Goal: Information Seeking & Learning: Learn about a topic

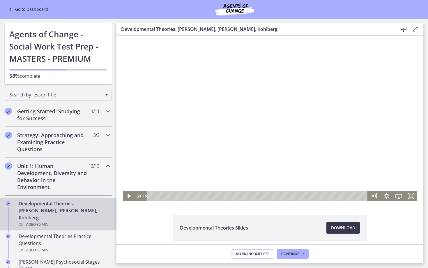
scroll to position [88, 0]
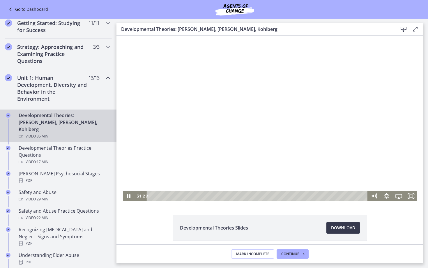
click at [325, 130] on div at bounding box center [270, 119] width 295 height 166
click at [313, 111] on div at bounding box center [270, 119] width 295 height 166
click at [300, 133] on div at bounding box center [270, 119] width 295 height 166
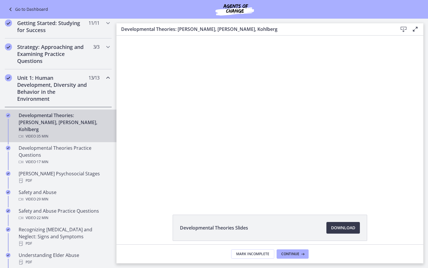
click at [123, 36] on button "Play Video: crt89dfaoh5c72tgt07g.mp4" at bounding box center [123, 36] width 0 height 0
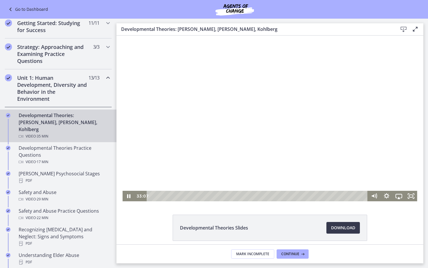
click at [278, 151] on div at bounding box center [270, 119] width 295 height 166
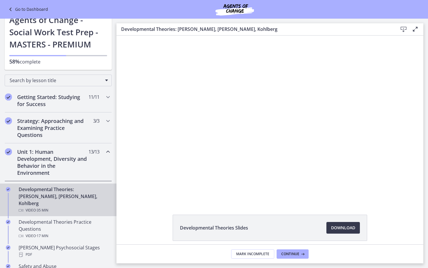
scroll to position [11, 0]
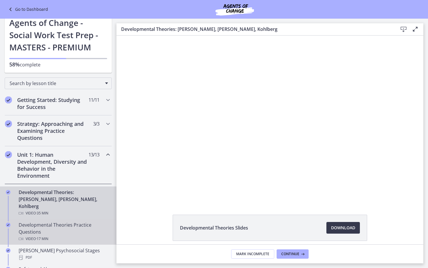
click at [65, 219] on link "Developmental Theories Practice Questions Video · 17 min" at bounding box center [58, 232] width 117 height 26
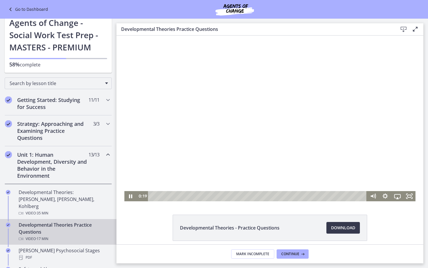
click at [156, 196] on div "Playbar" at bounding box center [259, 196] width 212 height 10
click at [171, 136] on div at bounding box center [269, 119] width 291 height 166
click at [190, 198] on div "3:04" at bounding box center [259, 196] width 212 height 10
click at [174, 197] on div "1:44" at bounding box center [259, 196] width 212 height 10
click at [158, 196] on div "0:27" at bounding box center [259, 196] width 212 height 10
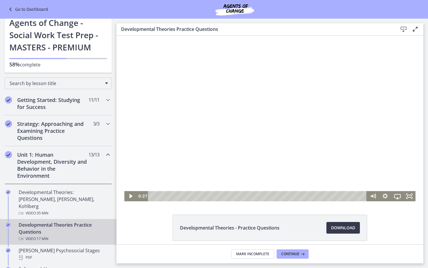
click at [160, 154] on div at bounding box center [269, 119] width 291 height 166
click at [269, 196] on div "9:31" at bounding box center [259, 196] width 212 height 10
click at [245, 159] on div at bounding box center [269, 119] width 291 height 166
click at [302, 195] on div "12:13" at bounding box center [259, 196] width 212 height 10
click at [309, 195] on div "12:46" at bounding box center [259, 196] width 212 height 10
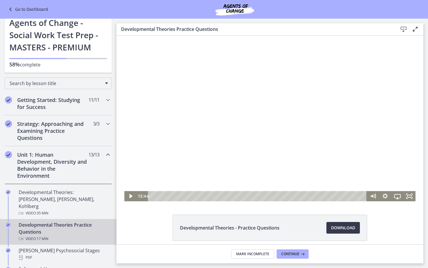
click at [305, 149] on div at bounding box center [269, 119] width 291 height 166
click at [290, 85] on div at bounding box center [269, 119] width 291 height 166
click at [335, 168] on div at bounding box center [269, 119] width 291 height 166
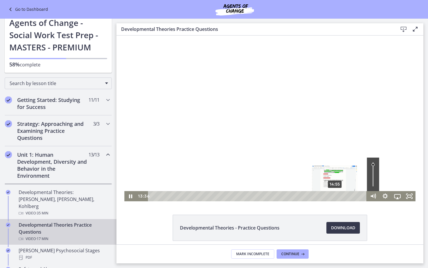
click at [323, 154] on div at bounding box center [269, 119] width 291 height 166
click at [298, 119] on div at bounding box center [269, 119] width 291 height 166
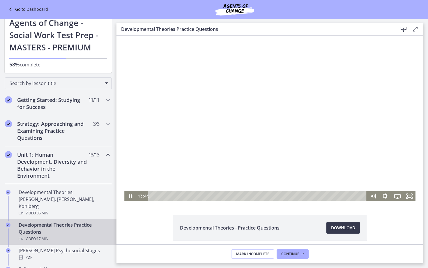
click at [330, 107] on div at bounding box center [269, 119] width 291 height 166
click at [300, 139] on div at bounding box center [269, 119] width 291 height 166
click at [307, 145] on div at bounding box center [269, 119] width 291 height 166
click at [305, 136] on div at bounding box center [269, 119] width 291 height 166
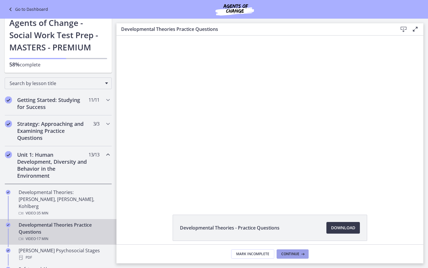
click at [293, 255] on span "Continue" at bounding box center [291, 254] width 18 height 5
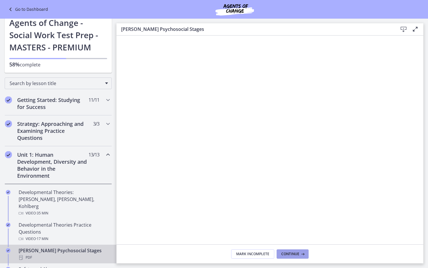
click at [294, 252] on span "Continue" at bounding box center [291, 254] width 18 height 5
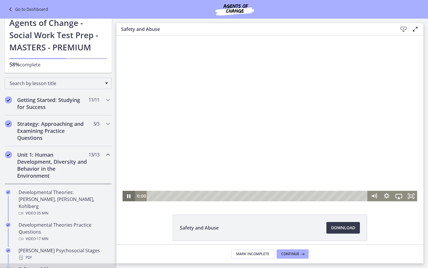
click at [133, 198] on div "0:00" at bounding box center [270, 196] width 295 height 10
click at [129, 194] on icon "Play Video" at bounding box center [129, 196] width 15 height 13
click at [179, 148] on div at bounding box center [270, 119] width 295 height 166
click at [171, 169] on div at bounding box center [270, 119] width 295 height 166
click at [167, 104] on div at bounding box center [270, 119] width 295 height 166
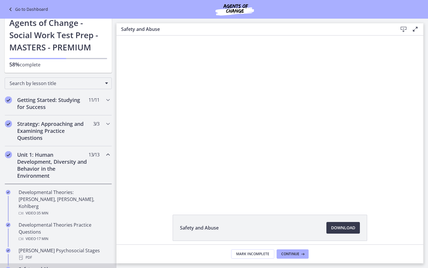
click at [167, 104] on div at bounding box center [270, 119] width 295 height 166
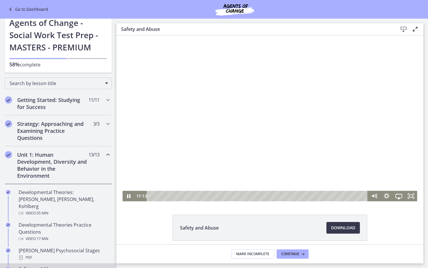
click at [208, 117] on div at bounding box center [270, 119] width 295 height 166
click at [228, 132] on div at bounding box center [270, 119] width 295 height 166
click at [288, 93] on div at bounding box center [270, 119] width 295 height 166
click at [298, 116] on div at bounding box center [270, 119] width 295 height 166
click at [363, 194] on div "28:44" at bounding box center [258, 196] width 214 height 10
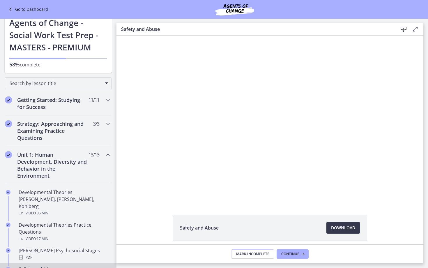
click at [291, 249] on footer "Mark Incomplete Continue" at bounding box center [270, 254] width 307 height 19
click at [296, 251] on button "Continue" at bounding box center [293, 253] width 32 height 9
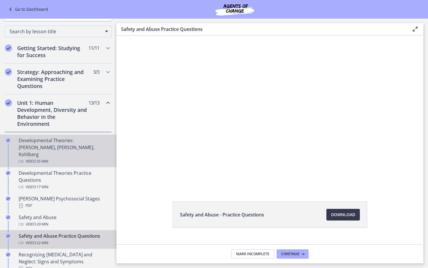
scroll to position [63, 0]
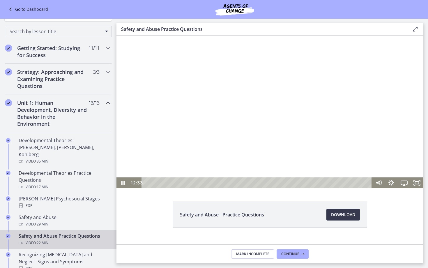
click at [147, 184] on div "Playbar" at bounding box center [257, 182] width 223 height 11
click at [158, 104] on div at bounding box center [270, 112] width 307 height 153
click at [174, 140] on div at bounding box center [270, 112] width 307 height 153
click at [196, 183] on div "4:49" at bounding box center [257, 182] width 223 height 11
click at [210, 161] on div at bounding box center [270, 112] width 307 height 153
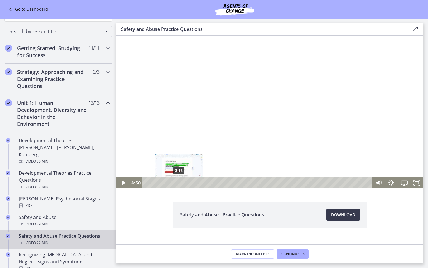
click at [241, 100] on div at bounding box center [270, 112] width 307 height 153
click at [214, 136] on div at bounding box center [270, 112] width 307 height 153
click at [124, 185] on icon "Play Video" at bounding box center [123, 182] width 13 height 11
click at [219, 114] on div at bounding box center [270, 112] width 307 height 153
click at [169, 135] on div at bounding box center [270, 112] width 307 height 153
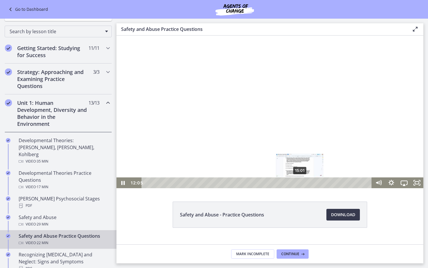
click at [300, 181] on div "15:01" at bounding box center [257, 182] width 223 height 11
click at [285, 119] on div at bounding box center [270, 112] width 307 height 153
click at [195, 135] on div at bounding box center [270, 112] width 307 height 153
click at [221, 130] on div at bounding box center [270, 112] width 307 height 153
click at [224, 125] on div at bounding box center [270, 112] width 307 height 153
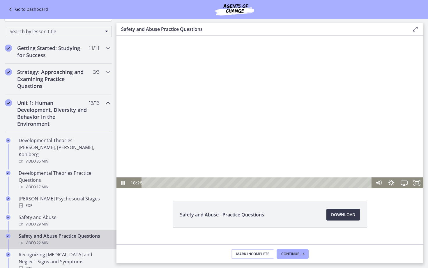
click at [226, 106] on div at bounding box center [270, 112] width 307 height 153
click at [212, 117] on div at bounding box center [270, 112] width 307 height 153
click at [316, 120] on div at bounding box center [270, 112] width 307 height 153
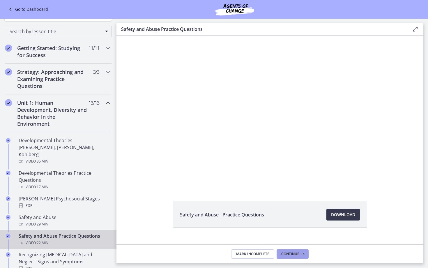
click at [300, 251] on button "Continue" at bounding box center [293, 253] width 32 height 9
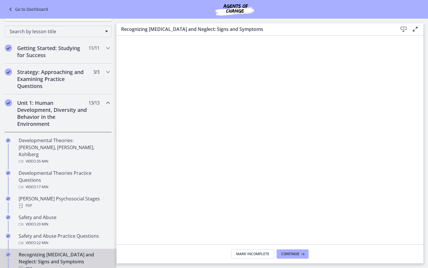
click at [295, 259] on footer "Mark Incomplete Continue" at bounding box center [270, 254] width 307 height 19
click at [296, 256] on span "Continue" at bounding box center [291, 254] width 18 height 5
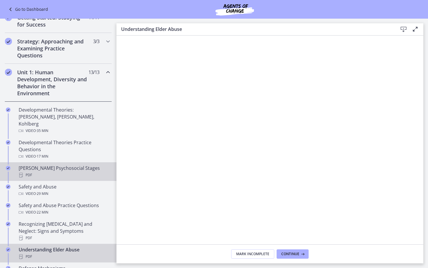
scroll to position [94, 0]
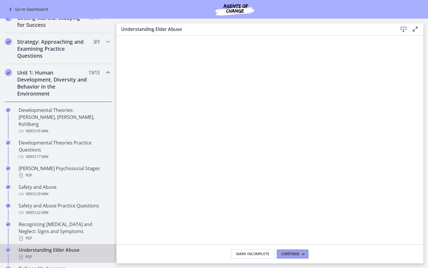
click at [295, 254] on span "Continue" at bounding box center [291, 254] width 18 height 5
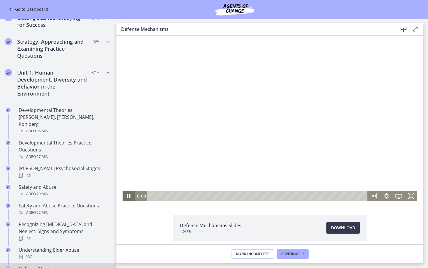
click at [123, 196] on div "0:00 0:00" at bounding box center [270, 196] width 295 height 10
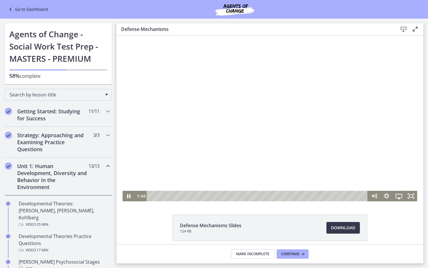
click at [187, 133] on div at bounding box center [270, 119] width 295 height 166
click at [263, 81] on div at bounding box center [270, 119] width 295 height 166
click at [357, 107] on div at bounding box center [270, 119] width 295 height 166
click at [220, 87] on div at bounding box center [270, 119] width 295 height 166
click at [184, 110] on div at bounding box center [270, 119] width 295 height 166
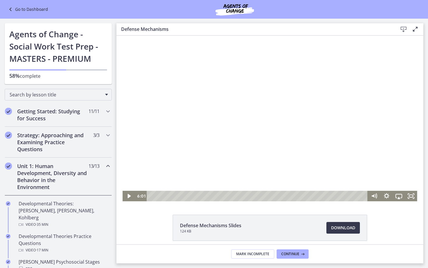
click at [184, 110] on div at bounding box center [270, 119] width 295 height 166
click at [210, 98] on div at bounding box center [270, 119] width 295 height 166
click at [128, 195] on icon "Play Video" at bounding box center [129, 196] width 3 height 4
click at [363, 197] on div "17:42" at bounding box center [258, 196] width 214 height 10
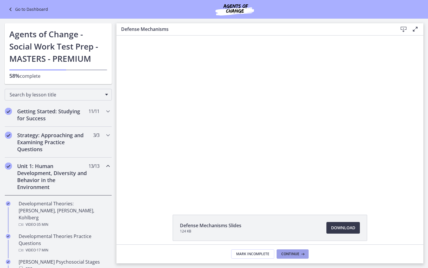
click at [289, 256] on span "Continue" at bounding box center [291, 254] width 18 height 5
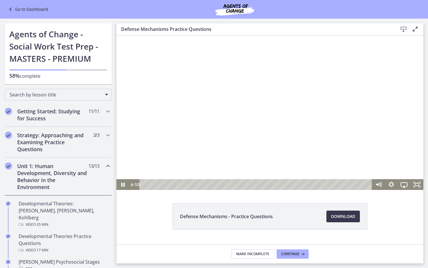
click at [154, 185] on div "Playbar" at bounding box center [256, 184] width 225 height 11
click at [172, 124] on div at bounding box center [270, 113] width 307 height 154
click at [187, 183] on div "1:20" at bounding box center [256, 184] width 225 height 11
click at [195, 184] on div "1:34" at bounding box center [256, 184] width 225 height 11
click at [218, 185] on div "2:17" at bounding box center [256, 184] width 225 height 11
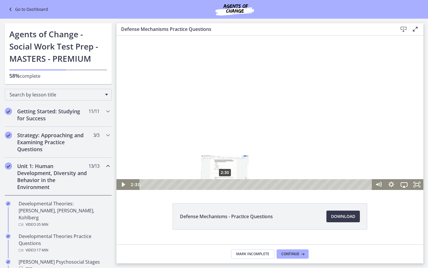
click at [225, 185] on div "2:30" at bounding box center [256, 184] width 225 height 11
click at [246, 183] on div "3:08" at bounding box center [256, 184] width 225 height 11
click at [251, 184] on div "3:17" at bounding box center [256, 184] width 225 height 11
click at [257, 184] on div "3:29" at bounding box center [256, 184] width 225 height 11
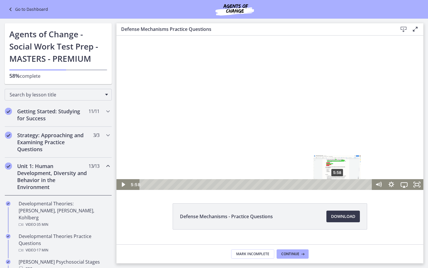
click at [338, 184] on div "5:58" at bounding box center [256, 184] width 225 height 11
click at [360, 184] on div "6:40" at bounding box center [256, 184] width 225 height 11
click at [339, 144] on div at bounding box center [270, 113] width 307 height 154
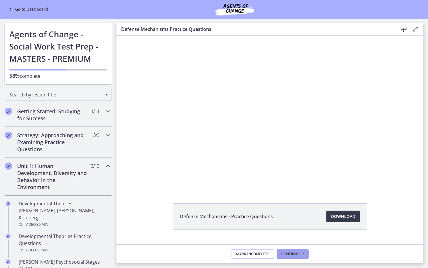
click at [300, 251] on button "Continue" at bounding box center [293, 253] width 32 height 9
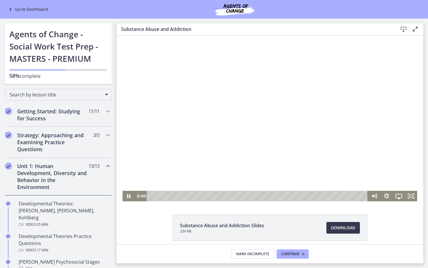
click at [121, 197] on div "Click for sound @keyframes VOLUME_SMALL_WAVE_FLASH { 0% { opacity: 0; } 33% { o…" at bounding box center [270, 119] width 307 height 166
click at [275, 114] on div at bounding box center [270, 119] width 295 height 166
click at [161, 142] on div at bounding box center [270, 119] width 295 height 166
click at [194, 154] on div at bounding box center [270, 119] width 295 height 166
click at [199, 144] on div at bounding box center [270, 119] width 295 height 166
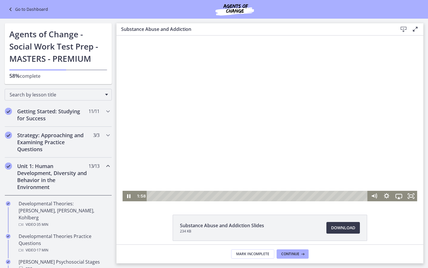
click at [299, 105] on div at bounding box center [270, 119] width 295 height 166
click at [286, 131] on div at bounding box center [270, 119] width 295 height 166
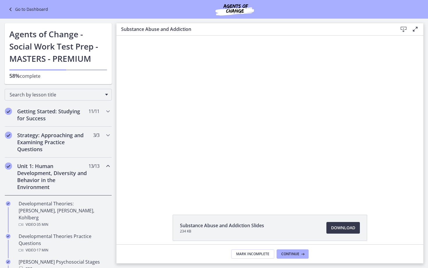
click at [326, 21] on main "Substance Abuse and Addiction Download Enable fullscreen Substance Abuse and Ad…" at bounding box center [273, 143] width 312 height 249
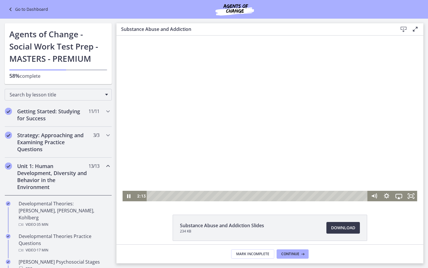
click at [334, 73] on div at bounding box center [270, 119] width 295 height 166
click at [279, 92] on div at bounding box center [270, 119] width 295 height 166
click at [251, 106] on div at bounding box center [270, 119] width 295 height 166
